Goal: Transaction & Acquisition: Purchase product/service

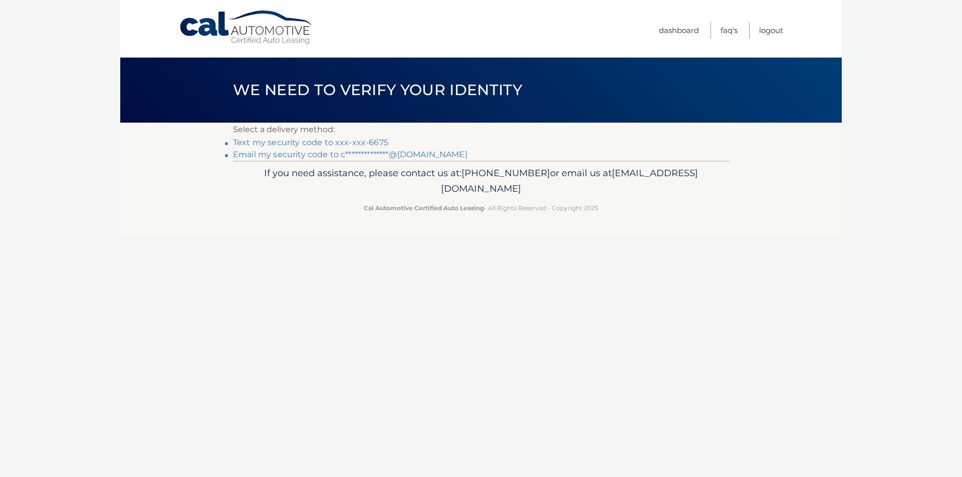
click at [326, 135] on p "Select a delivery method:" at bounding box center [481, 130] width 496 height 14
click at [327, 142] on link "Text my security code to xxx-xxx-6675" at bounding box center [310, 143] width 155 height 10
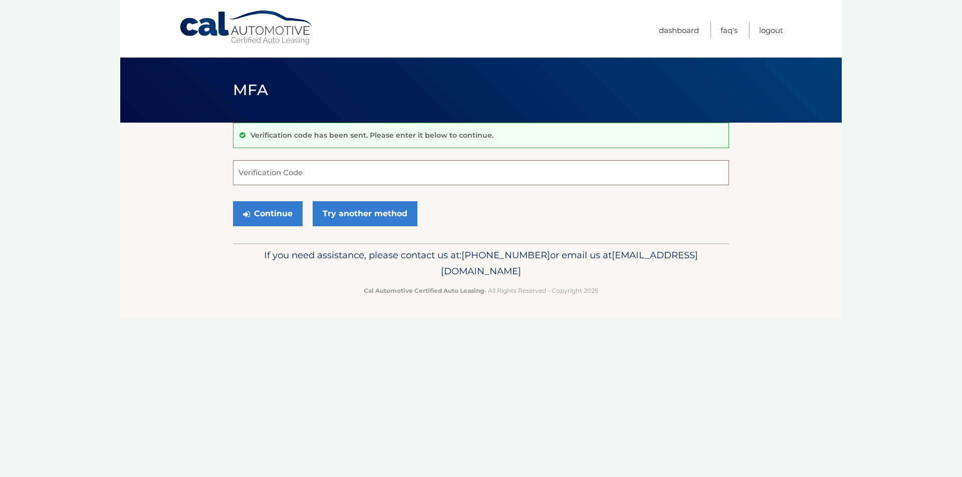
click at [291, 165] on input "Verification Code" at bounding box center [481, 172] width 496 height 25
type input "598779"
click at [233, 201] on button "Continue" at bounding box center [268, 213] width 70 height 25
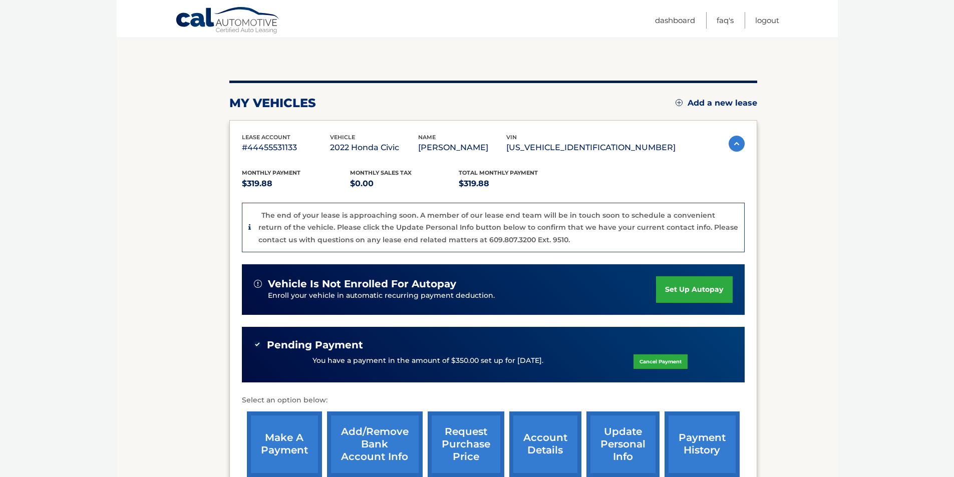
scroll to position [150, 0]
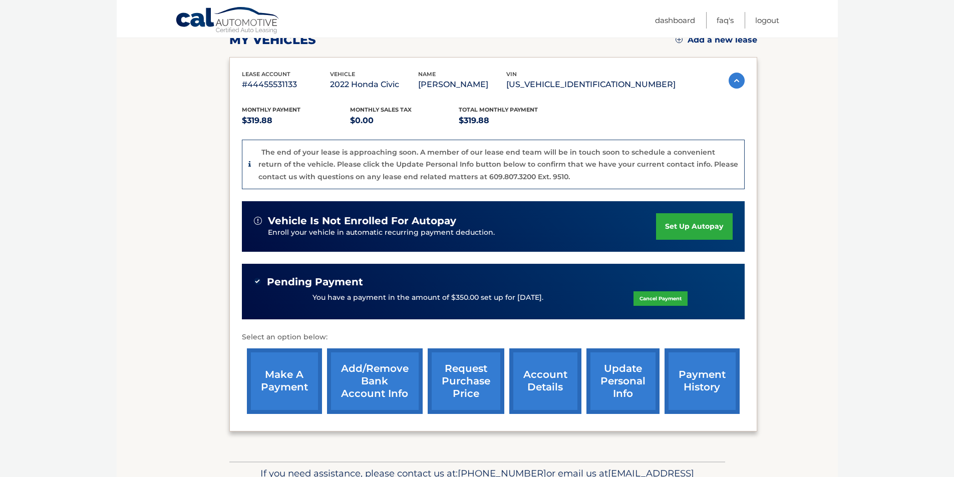
click at [238, 385] on div "lease account #44455531133 vehicle 2022 Honda Civic name CHRISTOPHER NORTH vin …" at bounding box center [493, 244] width 528 height 375
click at [283, 382] on link "make a payment" at bounding box center [284, 382] width 75 height 66
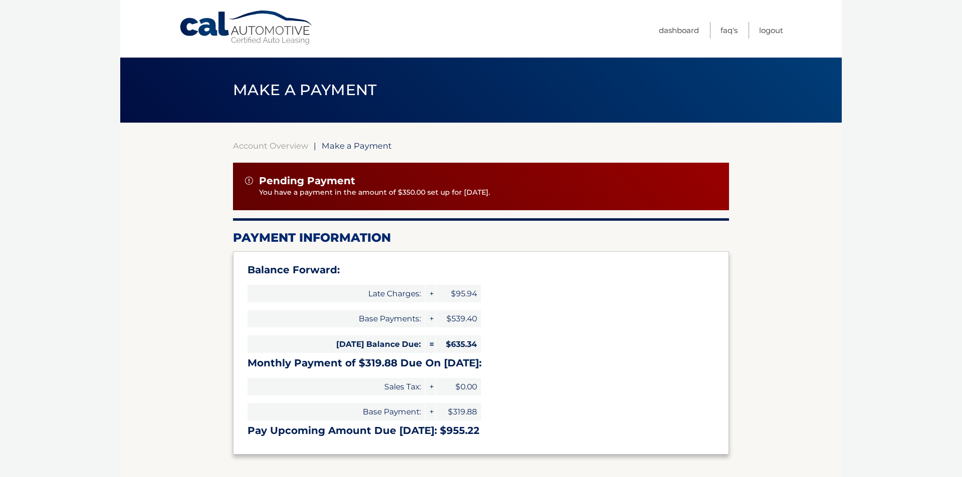
select select "NTYxM2JmZGMtOWMxZC00YzIyLWEwZjAtNDg1NmU1ODNiNTRj"
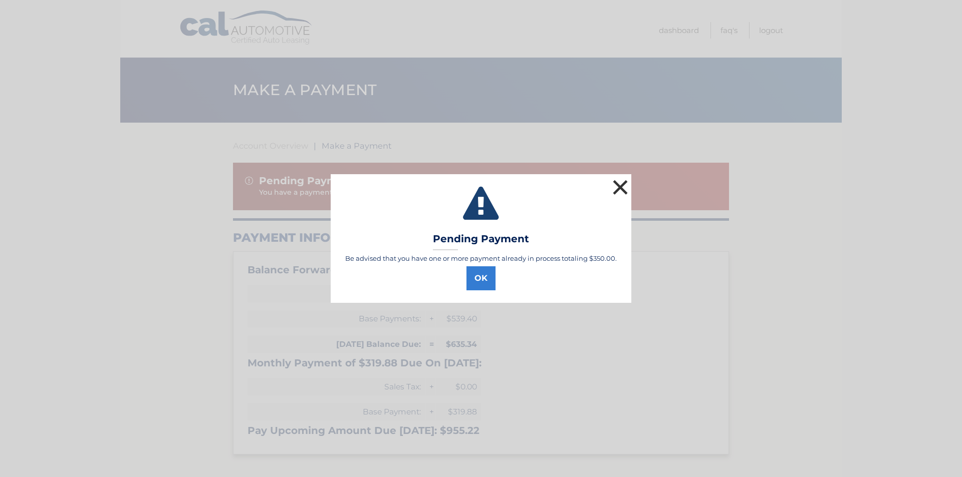
click at [622, 193] on button "×" at bounding box center [620, 187] width 20 height 20
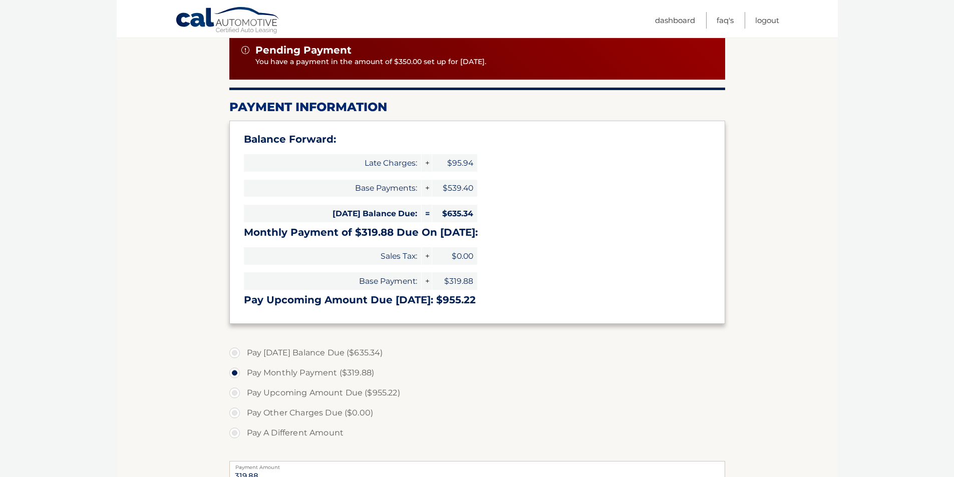
scroll to position [15, 0]
